Goal: Task Accomplishment & Management: Use online tool/utility

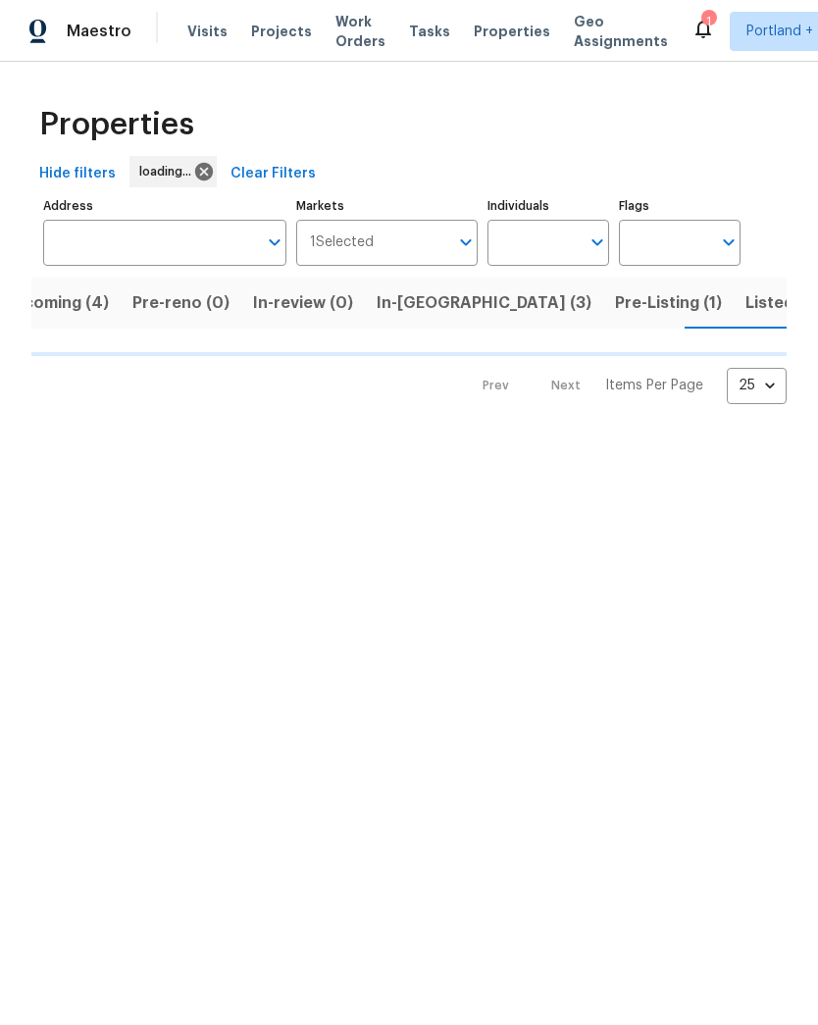
scroll to position [0, 42]
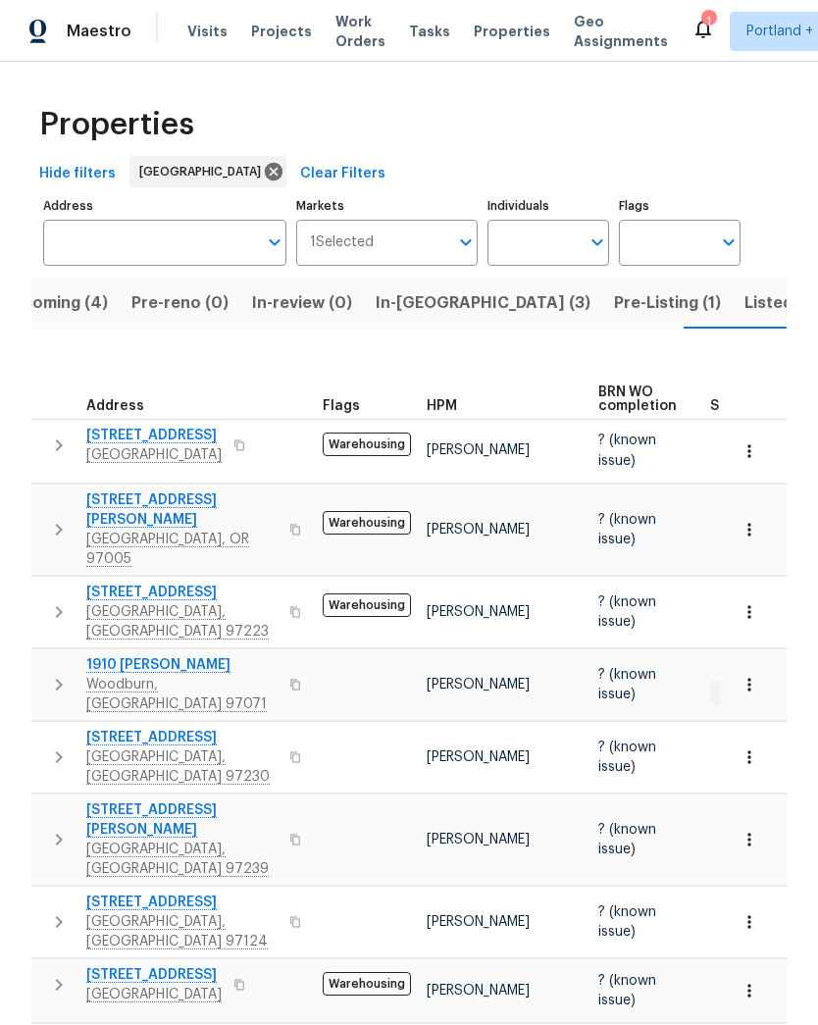
click at [422, 31] on span "Tasks" at bounding box center [429, 32] width 41 height 14
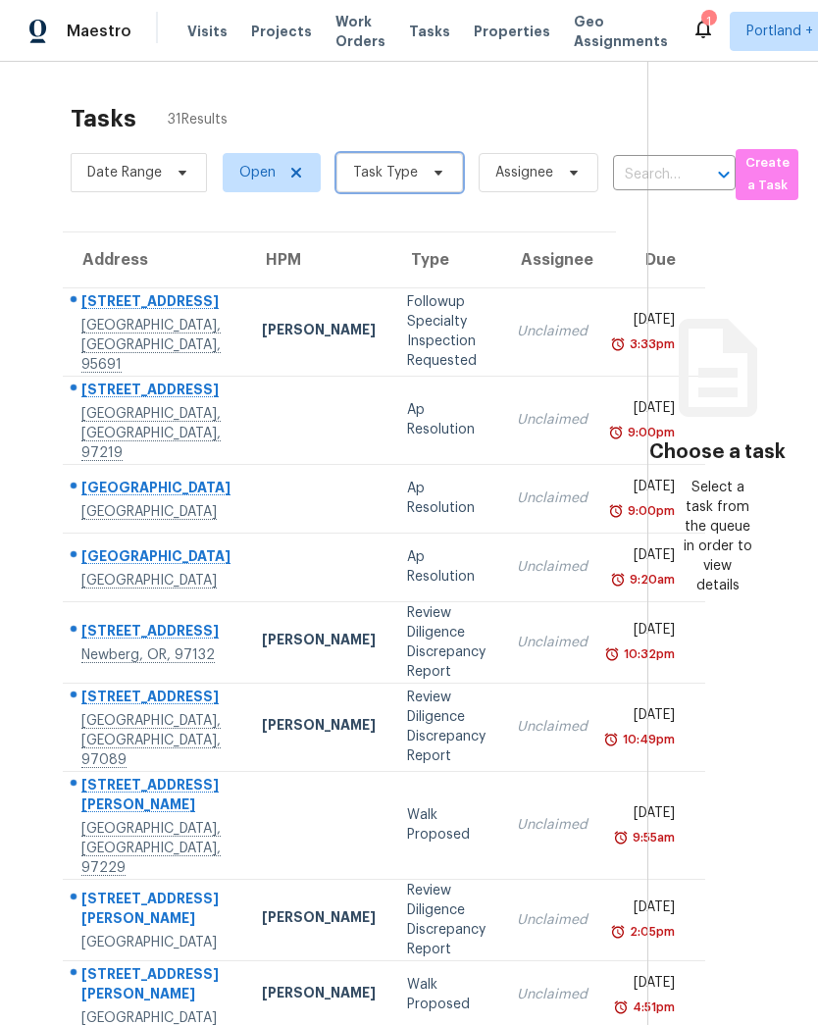
click at [435, 179] on icon at bounding box center [439, 173] width 16 height 16
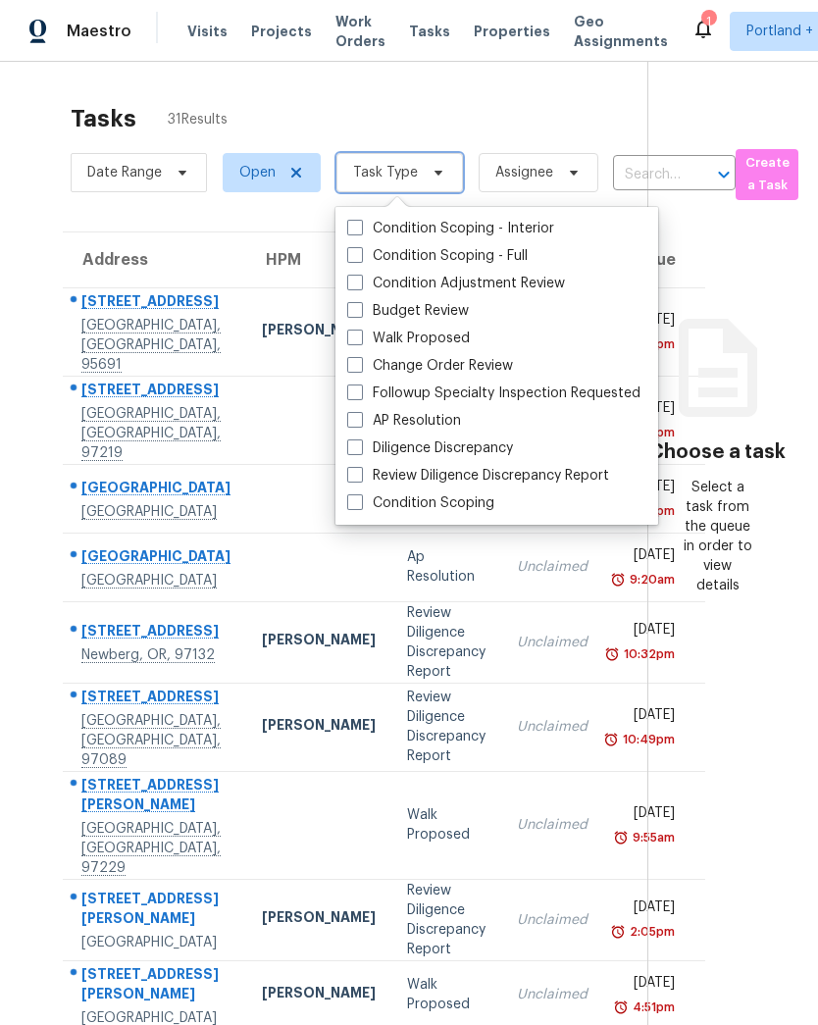
click at [437, 168] on icon at bounding box center [439, 173] width 16 height 16
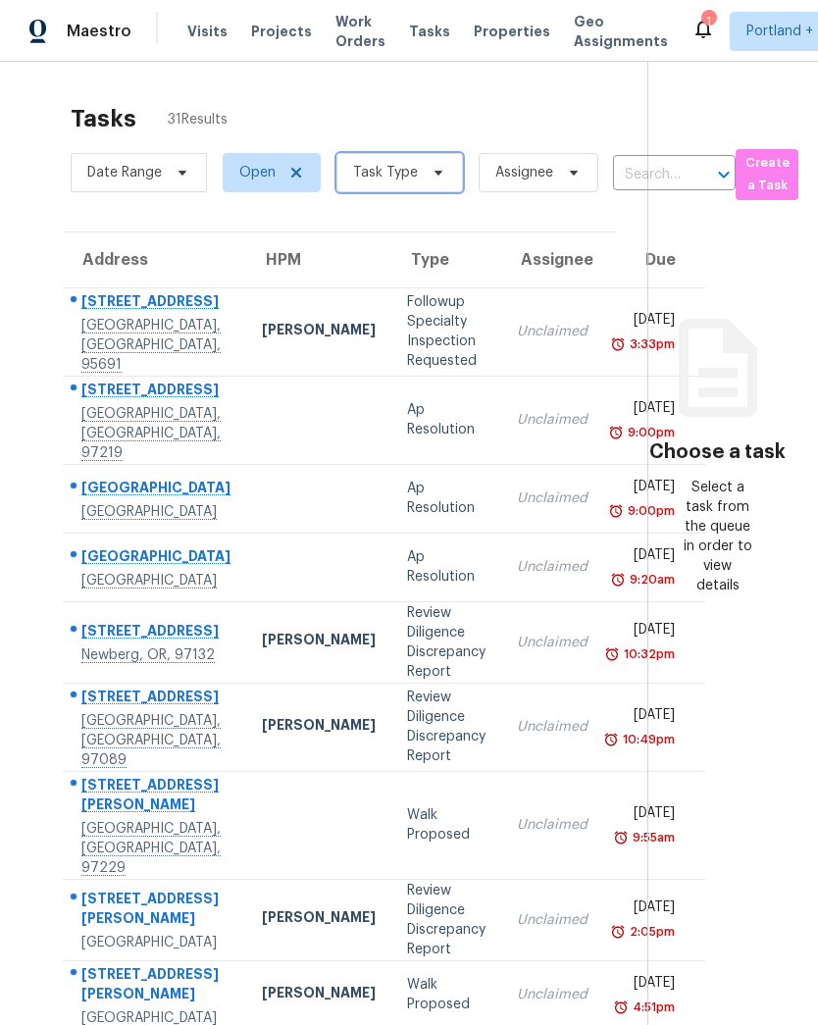
click at [435, 168] on icon at bounding box center [439, 173] width 16 height 16
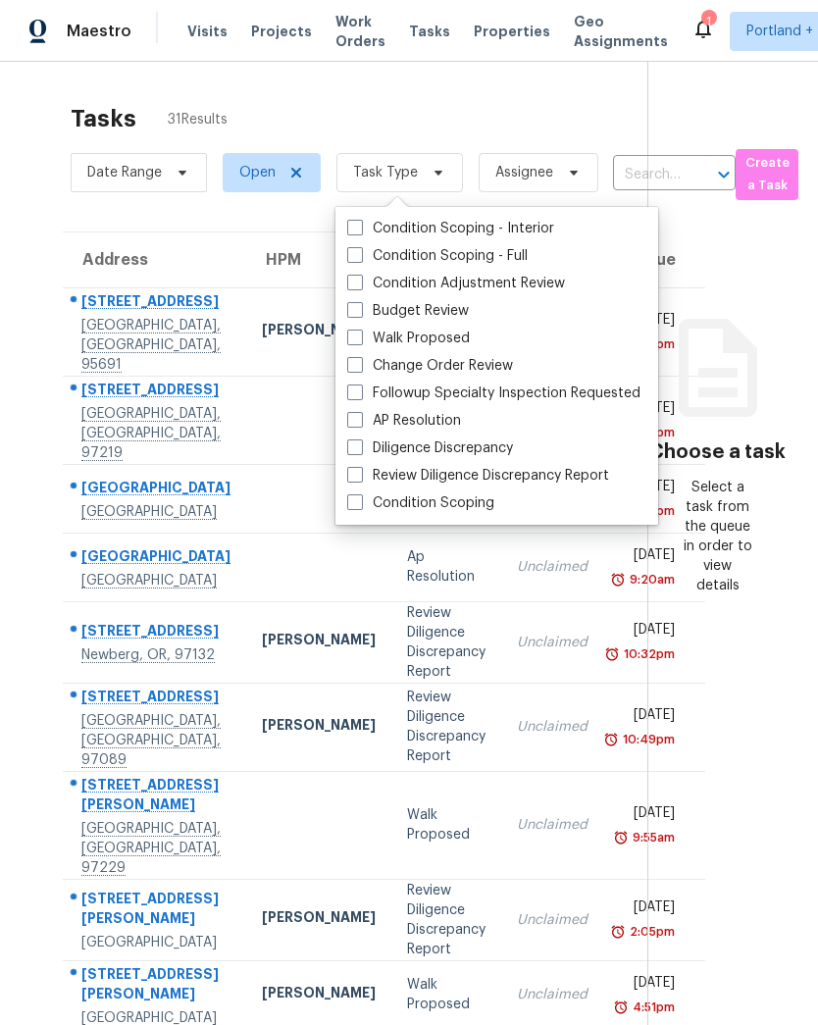
click at [371, 301] on label "Budget Review" at bounding box center [408, 311] width 122 height 20
click at [360, 301] on input "Budget Review" at bounding box center [353, 307] width 13 height 13
checkbox input "true"
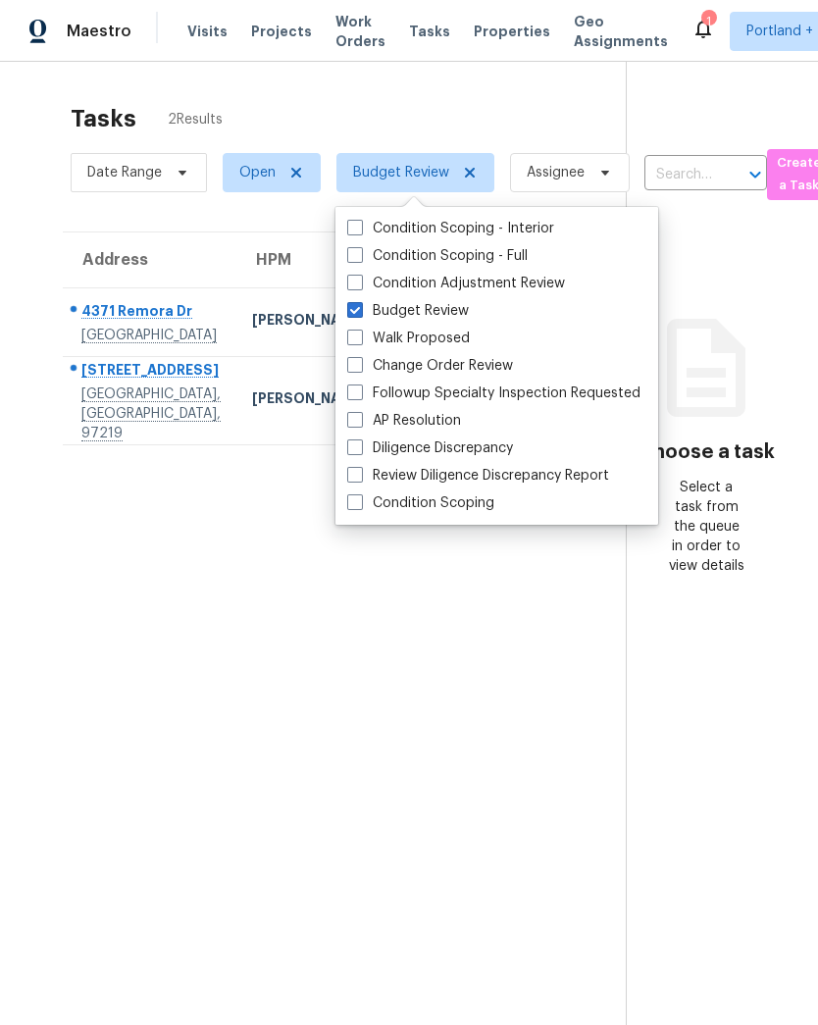
click at [503, 100] on div "Tasks 2 Results" at bounding box center [348, 118] width 555 height 51
